Goal: Task Accomplishment & Management: Manage account settings

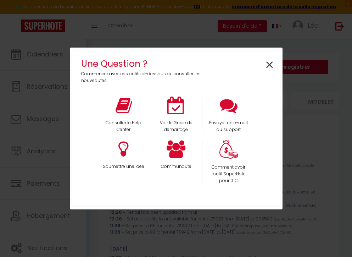
click at [268, 67] on span "×" at bounding box center [270, 65] width 10 height 22
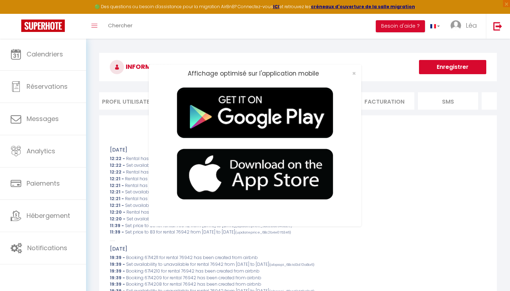
click at [51, 52] on div "Affichage optimisé sur l'application mobile ×" at bounding box center [255, 145] width 510 height 291
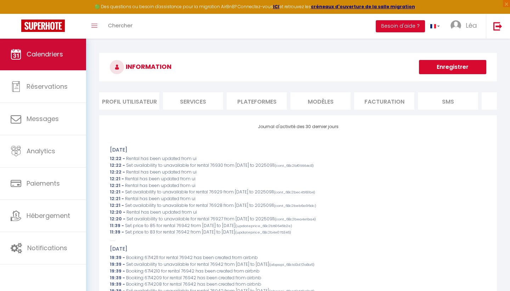
click at [27, 54] on span "Calendriers" at bounding box center [45, 54] width 37 height 9
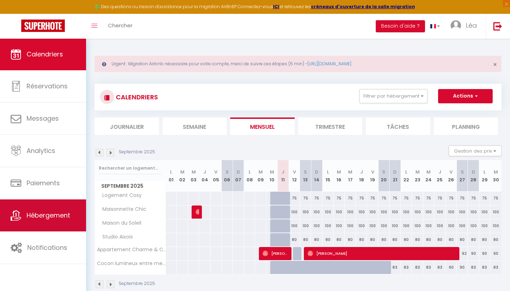
click at [44, 225] on link "Hébergement" at bounding box center [43, 215] width 86 height 32
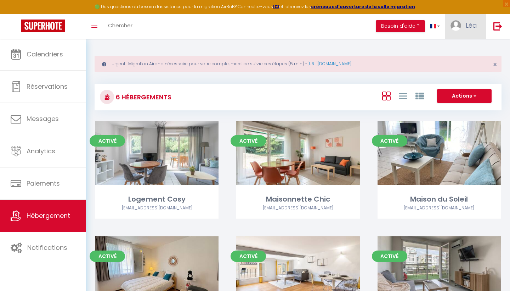
click at [352, 26] on link "Léa" at bounding box center [466, 26] width 41 height 25
click at [352, 50] on link "Paramètres" at bounding box center [458, 49] width 52 height 12
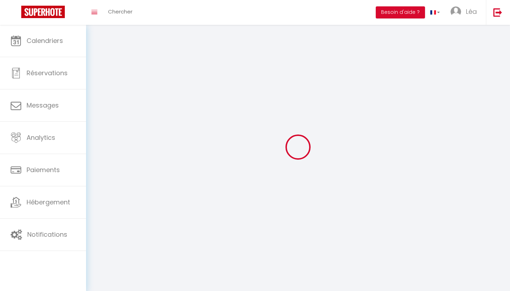
type input "Léa"
type input "[DEMOGRAPHIC_DATA]"
type input "[PHONE_NUMBER]"
type input "[STREET_ADDRESS]"
type input "13127"
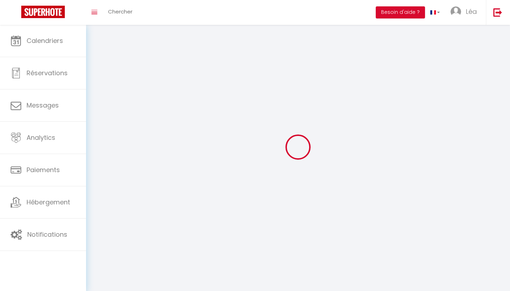
type input "Vitrolles"
type input "M6HjzYlG0YHSatnruXYMKGl9O"
type input "kgHjsmZ8TVxUegyc557ySGN98"
type input "[URL][DOMAIN_NAME]"
select select "1"
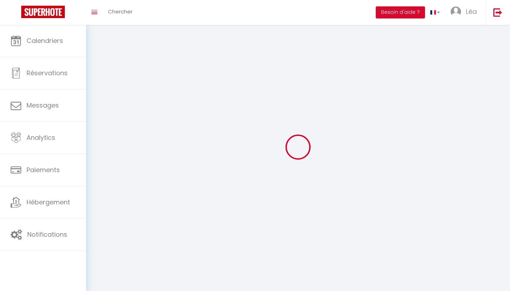
select select "28"
select select "fr"
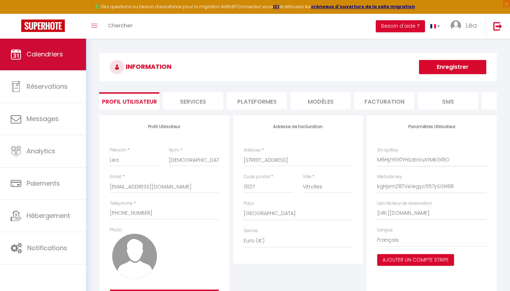
drag, startPoint x: 369, startPoint y: 105, endPoint x: 52, endPoint y: 58, distance: 321.1
click at [52, 58] on span "Calendriers" at bounding box center [45, 54] width 37 height 9
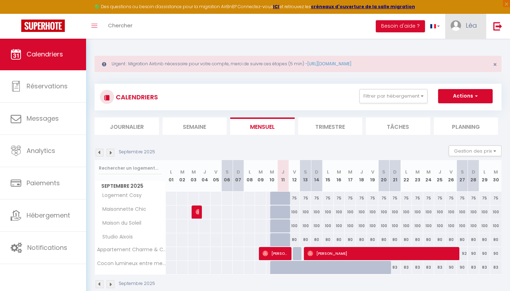
click at [352, 26] on img at bounding box center [456, 25] width 11 height 11
click at [352, 52] on link "Paramètres" at bounding box center [458, 49] width 52 height 12
select select "28"
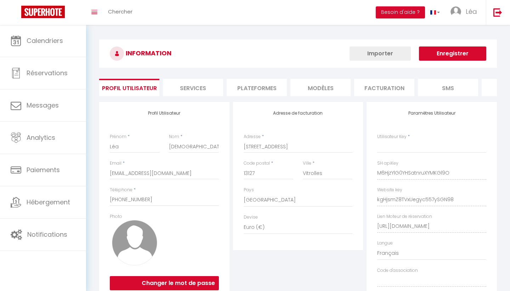
type input "M6HjzYlG0YHSatnruXYMKGl9O"
type input "kgHjsmZ8TVxUegyc557ySGN98"
type input "[URL][DOMAIN_NAME]"
select select "fr"
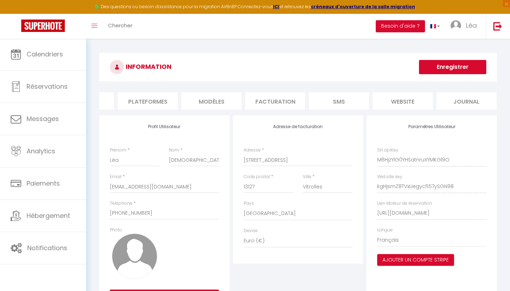
scroll to position [0, 109]
click at [145, 101] on li "Plateformes" at bounding box center [148, 100] width 60 height 17
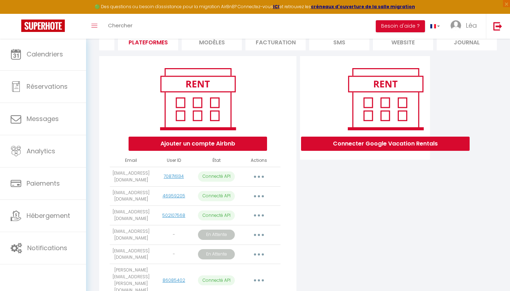
scroll to position [61, 0]
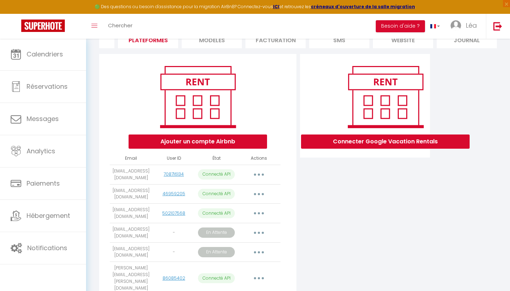
click at [258, 256] on button "button" at bounding box center [259, 277] width 20 height 11
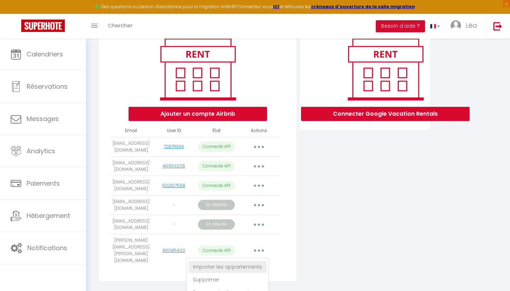
click at [248, 256] on link "Importer les appartements" at bounding box center [228, 267] width 78 height 12
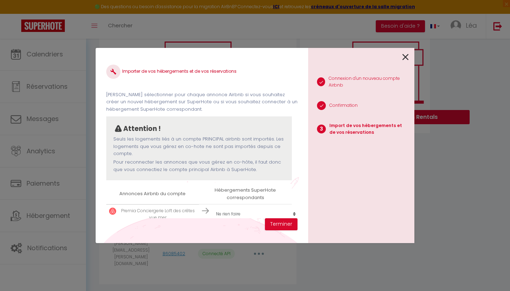
scroll to position [1, 0]
select select "create_new"
click at [283, 225] on button "Terminer" at bounding box center [281, 224] width 33 height 12
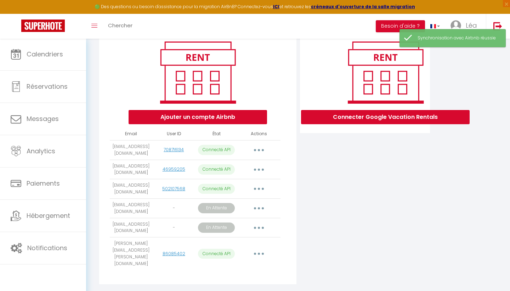
click at [258, 252] on icon "button" at bounding box center [259, 253] width 2 height 2
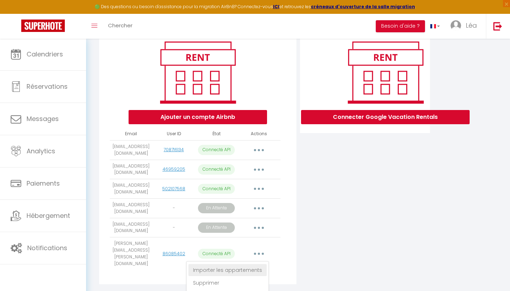
click at [252, 256] on link "Importer les appartements" at bounding box center [228, 270] width 78 height 12
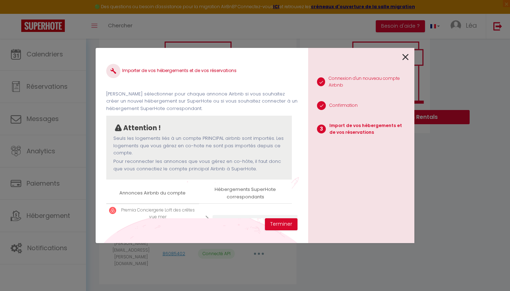
click at [260, 208] on td "Créer un nouvel hébergement Ne rien faire Logement Cosy Maisonnette Chic [GEOGR…" at bounding box center [245, 221] width 93 height 37
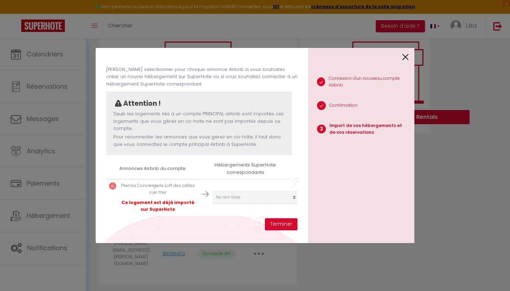
scroll to position [25, 0]
click at [179, 194] on div "Premia Conciergerie Loft des crêtes vue mer Ce logement est déjà importé sur Su…" at bounding box center [158, 198] width 77 height 30
click at [286, 224] on button "Terminer" at bounding box center [281, 224] width 33 height 12
select select
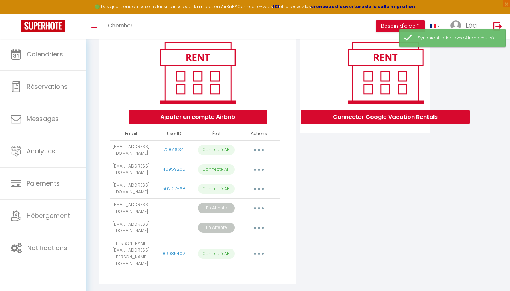
click at [265, 248] on button "button" at bounding box center [259, 253] width 20 height 11
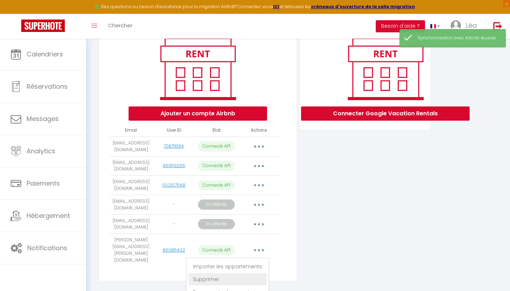
scroll to position [89, 0]
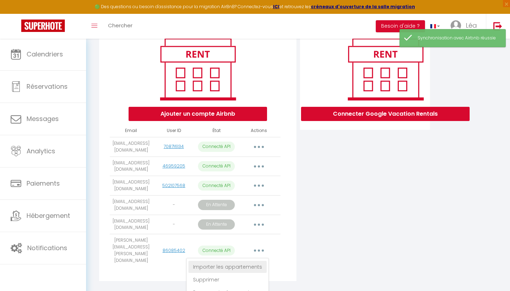
click at [247, 256] on link "Importer les appartements" at bounding box center [228, 267] width 78 height 12
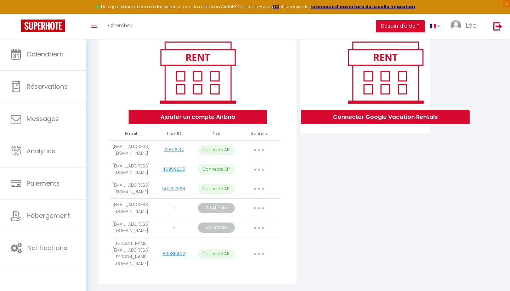
select select
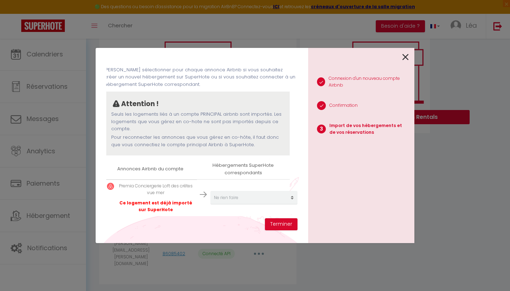
click at [171, 211] on td "Premia Conciergerie Loft des crêtes vue mer Ce logement est déjà importé sur Su…" at bounding box center [150, 197] width 93 height 36
click at [166, 201] on p "Ce logement est déjà importé sur SuperHote" at bounding box center [156, 206] width 77 height 13
click at [298, 195] on div "Importer de vos hébergements et de vos réservations [PERSON_NAME] sélectionner …" at bounding box center [202, 145] width 213 height 195
click at [199, 187] on td "Créer un nouvel hébergement Ne rien faire Logement Cosy Maisonnette Chic [GEOGR…" at bounding box center [243, 197] width 93 height 37
click at [352, 52] on icon at bounding box center [406, 57] width 6 height 11
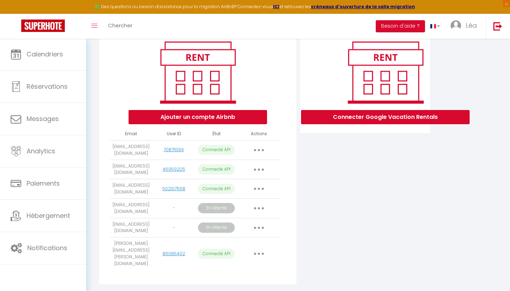
click at [266, 248] on button "button" at bounding box center [259, 253] width 20 height 11
click at [256, 248] on button "button" at bounding box center [259, 253] width 20 height 11
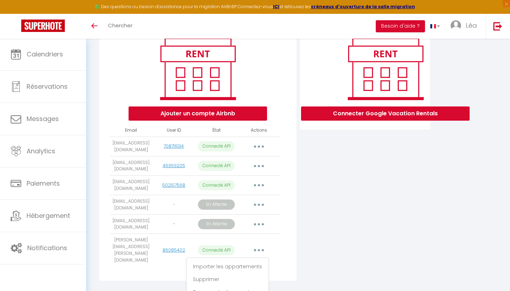
scroll to position [89, 0]
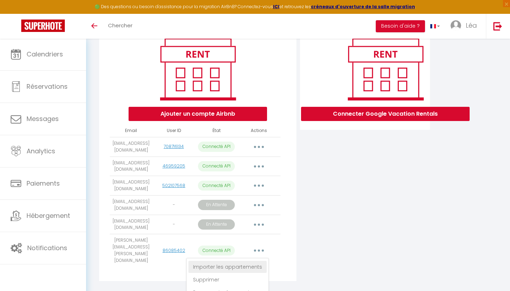
click at [241, 261] on link "Importer les appartements" at bounding box center [228, 267] width 78 height 12
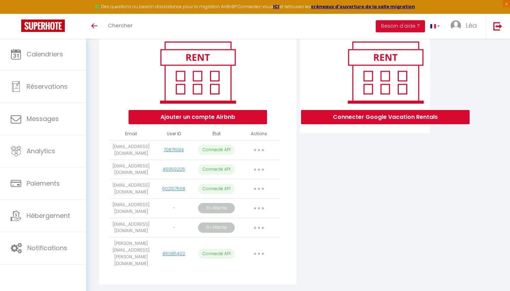
select select "77007"
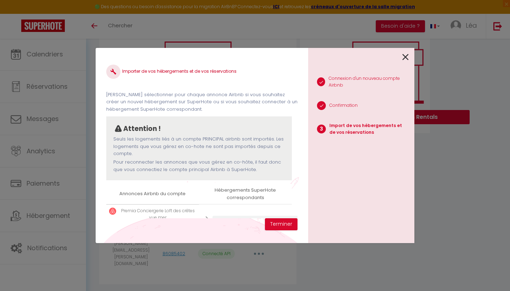
click at [264, 209] on td "Créer un nouvel hébergement Ne rien faire Logement Cosy Maisonnette Chic Maison…" at bounding box center [245, 222] width 93 height 37
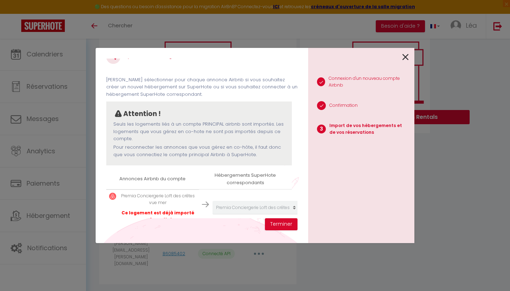
click at [407, 57] on icon at bounding box center [406, 57] width 6 height 11
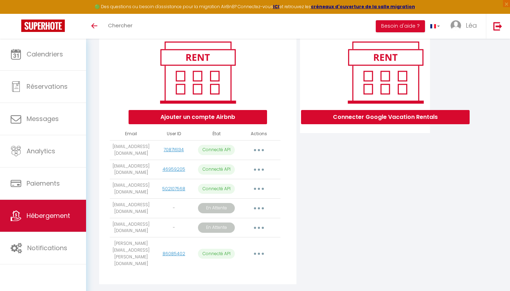
click at [51, 215] on span "Hébergement" at bounding box center [49, 215] width 44 height 9
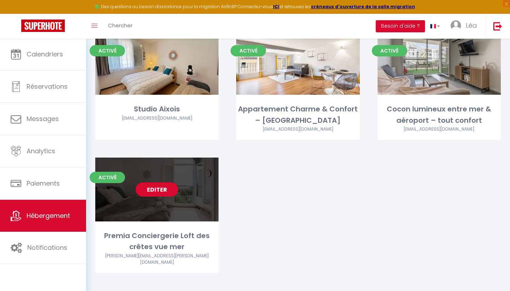
scroll to position [205, 0]
click at [160, 189] on link "Editer" at bounding box center [157, 190] width 43 height 14
select select "3"
select select "2"
select select "1"
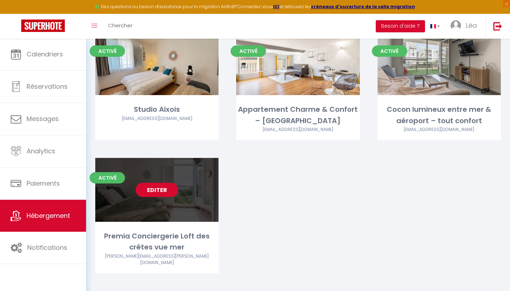
select select "1"
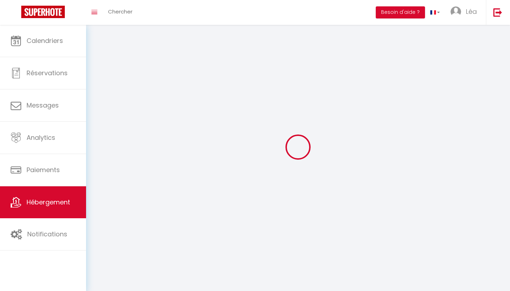
select select
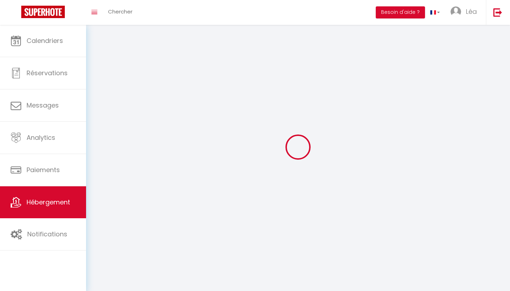
select select
checkbox input "false"
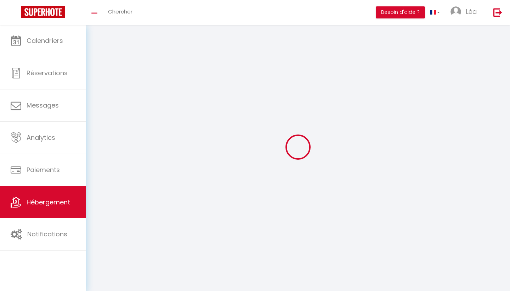
checkbox input "false"
select select
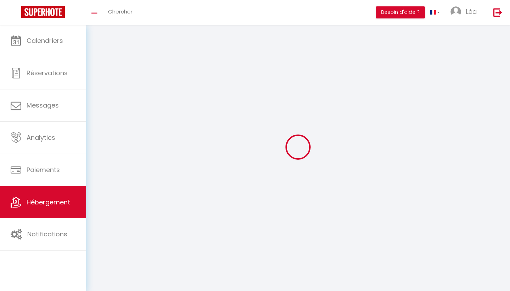
select select
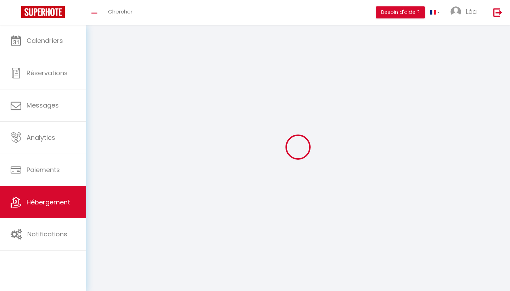
checkbox input "false"
select select
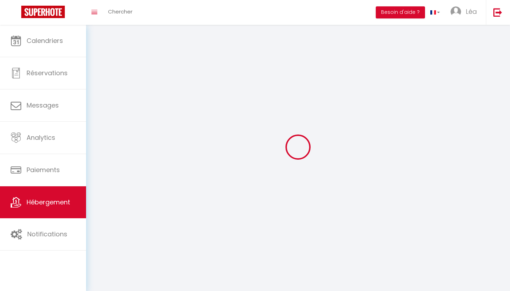
select select
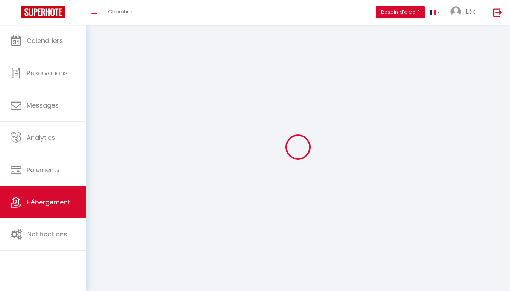
select select
checkbox input "false"
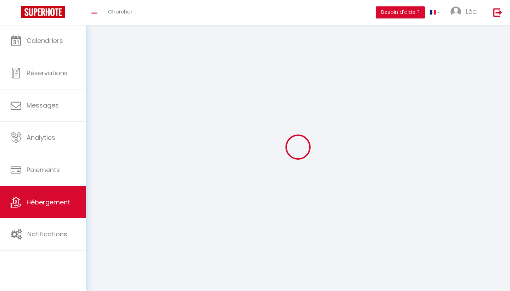
checkbox input "false"
select select
select select "1"
select select "28"
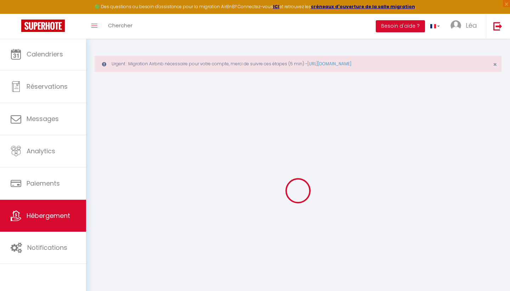
select select
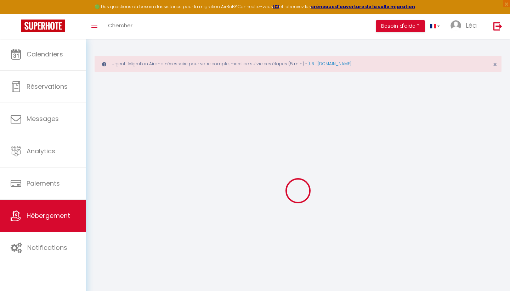
select select
checkbox input "false"
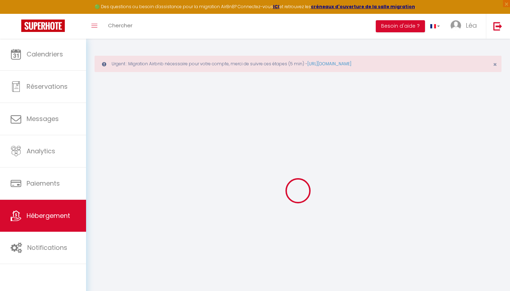
select select
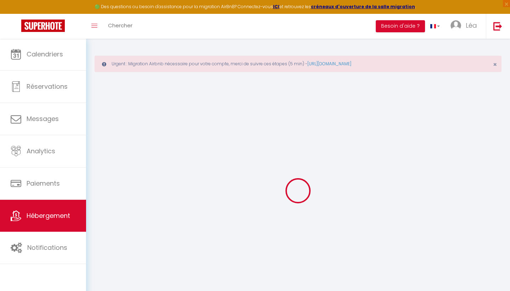
select select
checkbox input "false"
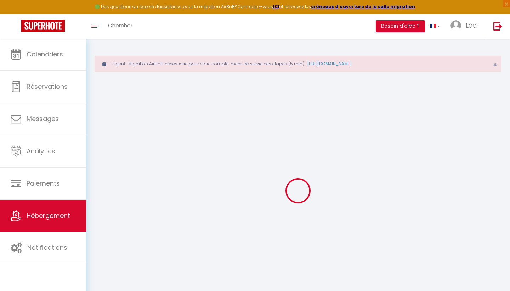
checkbox input "false"
select select
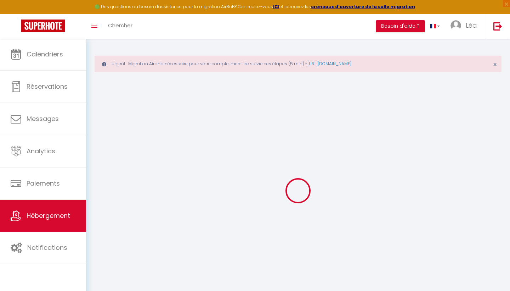
select select
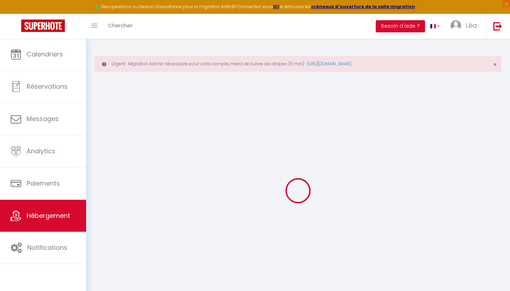
checkbox input "false"
select select
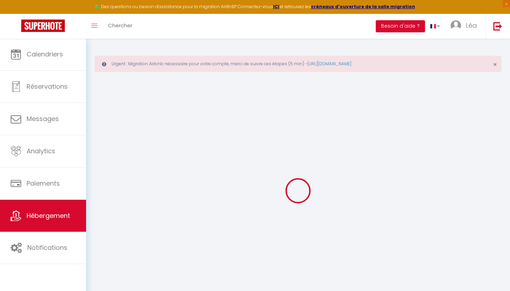
select select
type input "Premia Conciergerie Loft des crêtes vue mer"
select select "6"
select select "3"
type input "100"
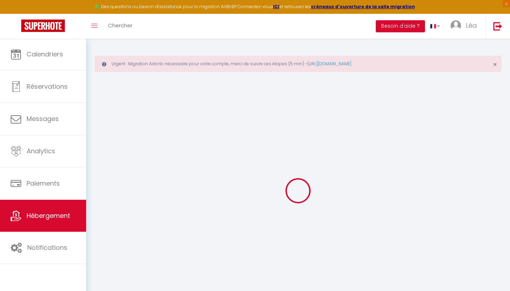
type input "110"
select select
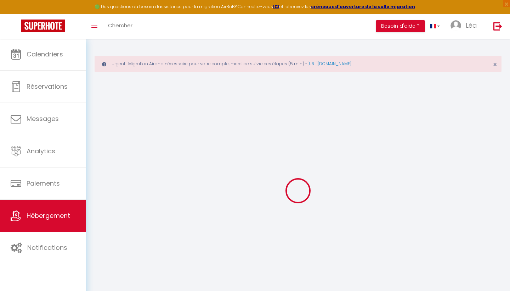
select select
type input "395 Traverse de la Savoisienne"
type input "13600"
type input "La Ciotat"
type input "[EMAIL_ADDRESS][DOMAIN_NAME]"
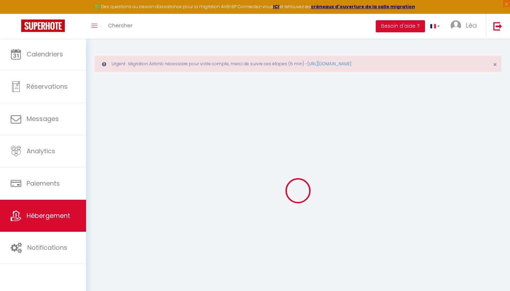
select select
checkbox input "false"
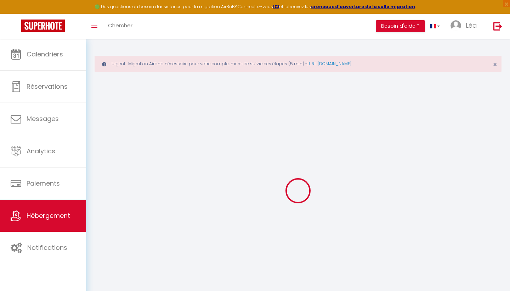
type input "0"
select select
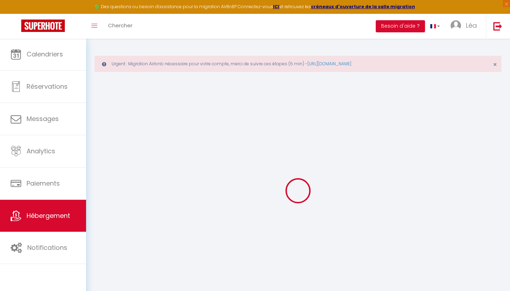
select select
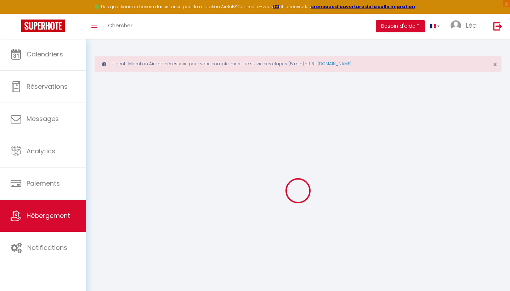
checkbox input "false"
select select
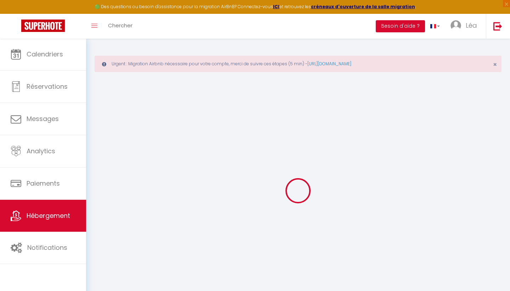
select select
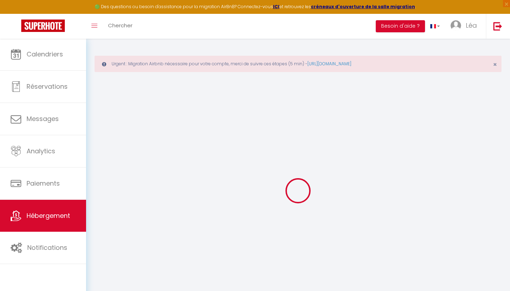
checkbox input "false"
select select
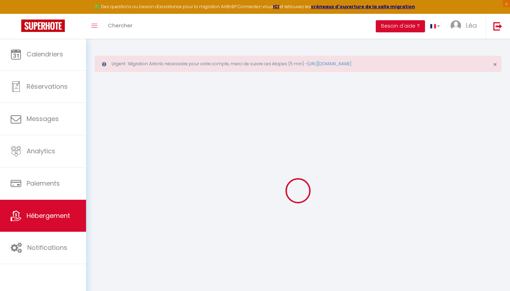
checkbox input "false"
select select "17:00"
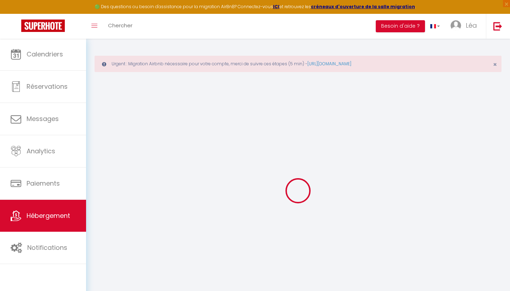
select select "23:45"
select select "11:00"
select select "30"
select select "120"
select select
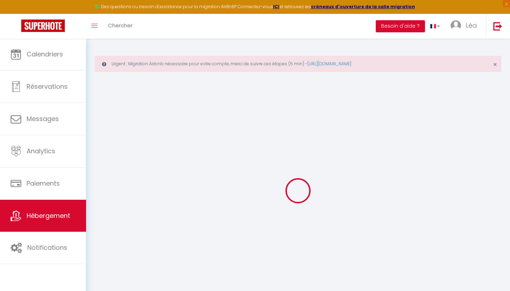
checkbox input "false"
select select
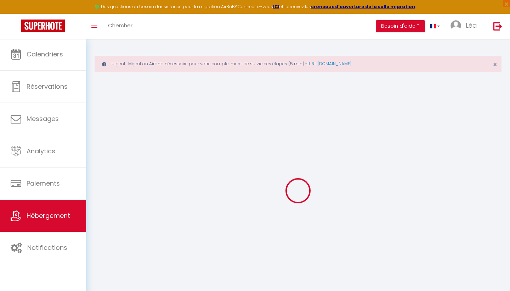
checkbox input "false"
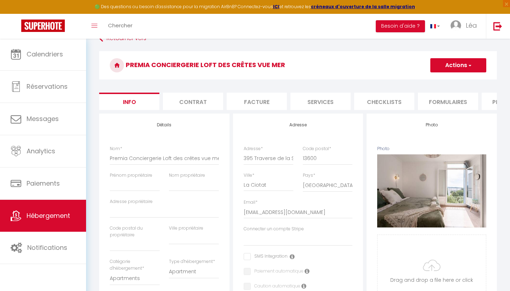
scroll to position [45, 0]
select select
checkbox input "false"
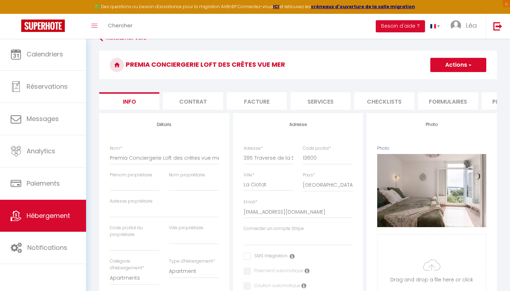
checkbox input "false"
